Goal: Information Seeking & Learning: Find contact information

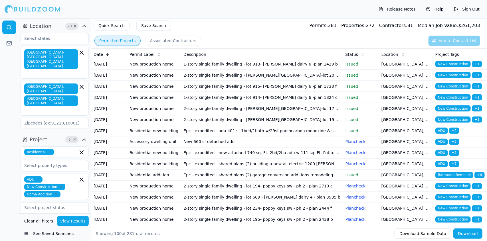
scroll to position [647, 0]
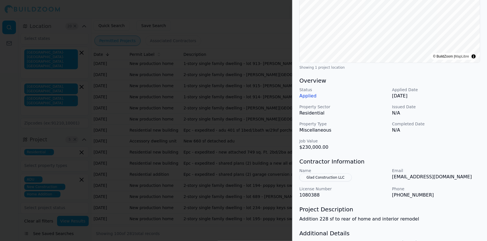
scroll to position [137, 0]
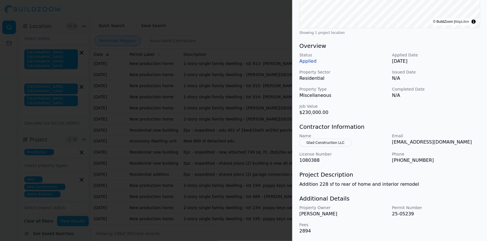
click at [326, 142] on button "Glad Construction LLC" at bounding box center [325, 143] width 52 height 8
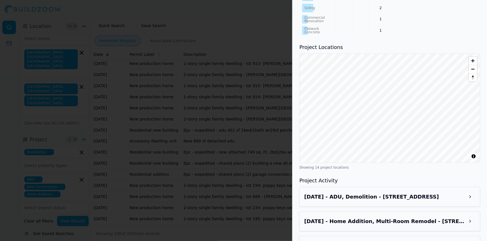
scroll to position [444, 0]
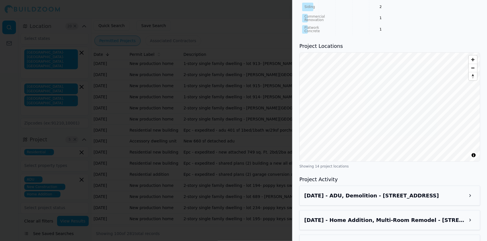
click at [472, 199] on button at bounding box center [470, 196] width 10 height 10
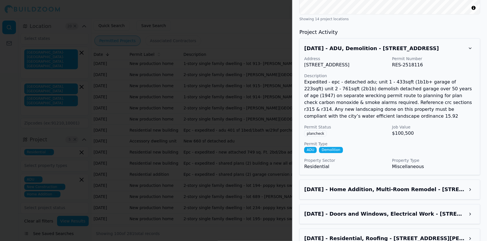
scroll to position [592, 0]
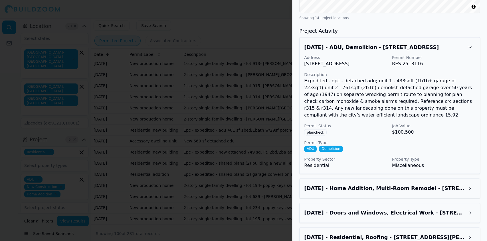
click at [470, 185] on button at bounding box center [470, 189] width 10 height 10
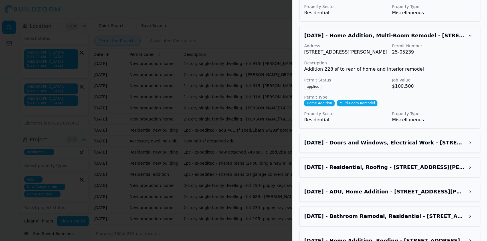
scroll to position [746, 0]
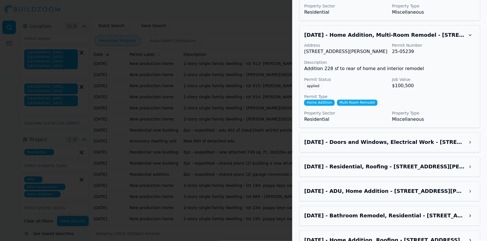
click at [474, 211] on button at bounding box center [470, 216] width 10 height 10
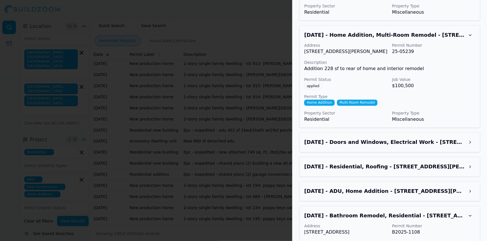
click at [469, 194] on button at bounding box center [470, 191] width 10 height 10
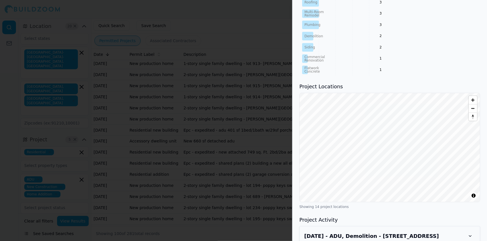
scroll to position [402, 0]
drag, startPoint x: 413, startPoint y: 53, endPoint x: 416, endPoint y: 56, distance: 3.9
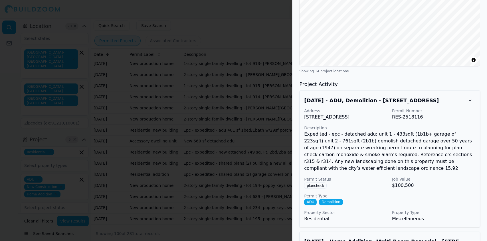
scroll to position [538, 0]
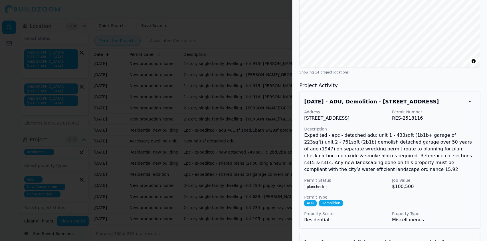
click at [473, 103] on button at bounding box center [470, 102] width 10 height 10
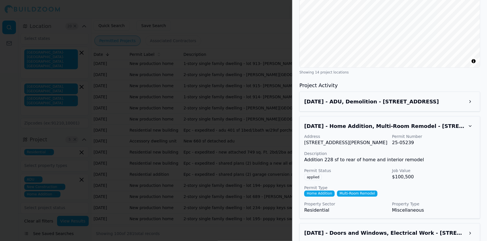
click at [486, 129] on div "License Number 1080388 Trade General Contractor Phone Numbers [PHONE_NUMBER] Pr…" at bounding box center [389, 117] width 194 height 1232
click at [472, 127] on button at bounding box center [470, 126] width 10 height 10
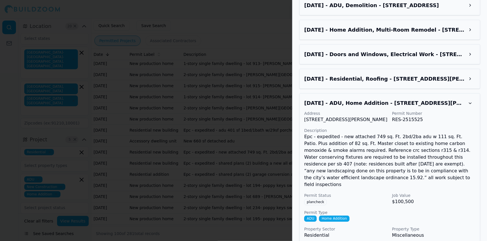
scroll to position [633, 0]
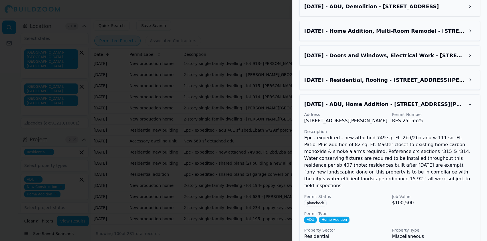
click at [468, 108] on button at bounding box center [470, 105] width 10 height 10
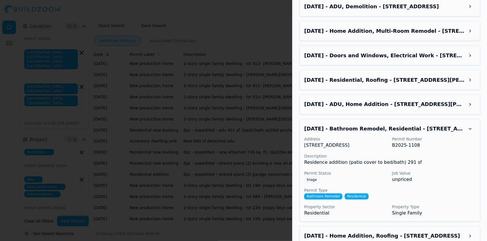
click at [472, 130] on button at bounding box center [470, 129] width 10 height 10
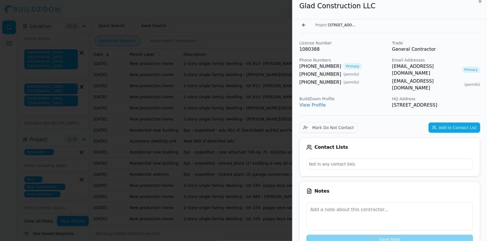
scroll to position [5, 0]
click at [272, 85] on div at bounding box center [243, 120] width 487 height 241
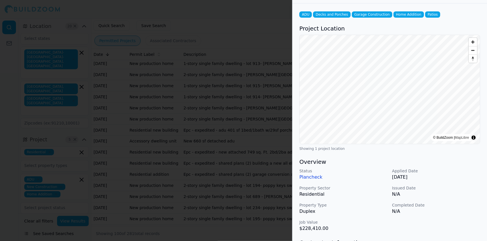
scroll to position [0, 0]
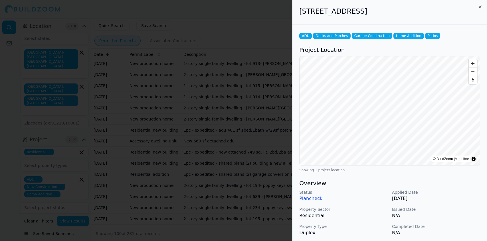
click at [67, 34] on div at bounding box center [243, 120] width 487 height 241
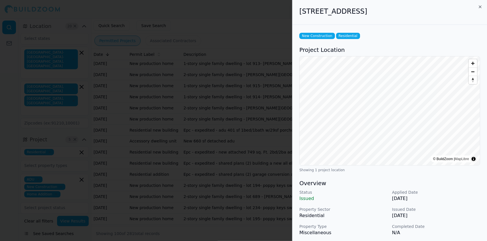
click at [265, 187] on div at bounding box center [243, 120] width 487 height 241
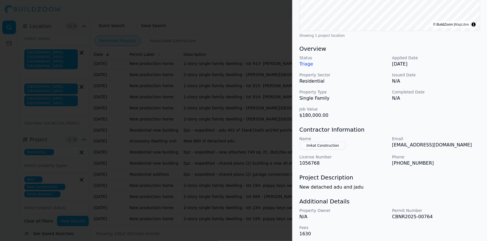
scroll to position [135, 0]
click at [125, 122] on div at bounding box center [243, 120] width 487 height 241
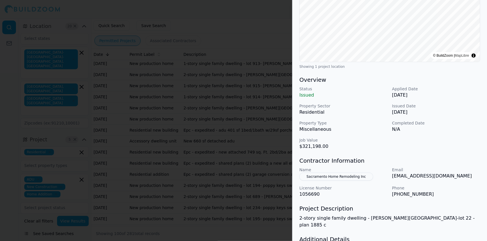
scroll to position [104, 0]
click at [213, 197] on div at bounding box center [243, 120] width 487 height 241
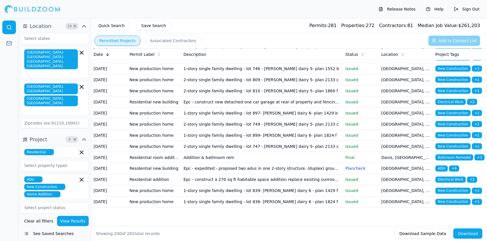
scroll to position [2576, 0]
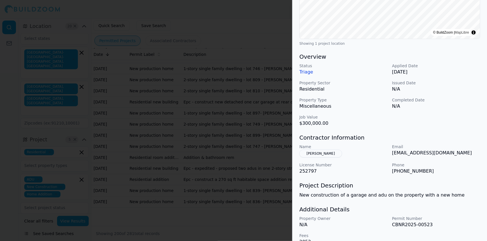
scroll to position [137, 0]
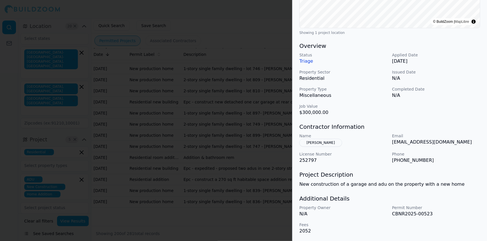
click at [323, 143] on button "[PERSON_NAME]" at bounding box center [320, 143] width 43 height 8
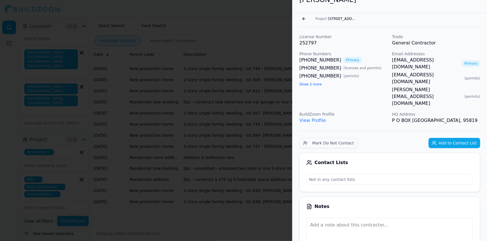
scroll to position [0, 0]
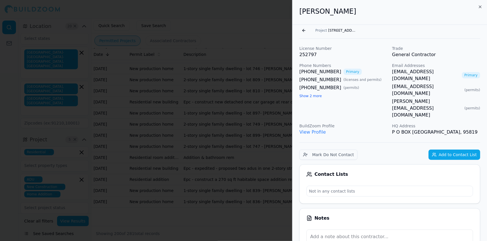
drag, startPoint x: 473, startPoint y: 111, endPoint x: 298, endPoint y: 23, distance: 195.9
copy div "[PERSON_NAME] Go back Project [STREET_ADDRESS] License Number 252797 Trade Gene…"
